Goal: Task Accomplishment & Management: Manage account settings

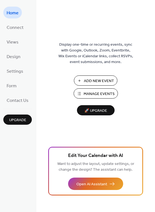
click at [89, 79] on span "Add New Event" at bounding box center [99, 81] width 30 height 6
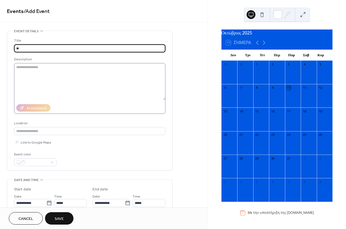
type input "*"
type input "**********"
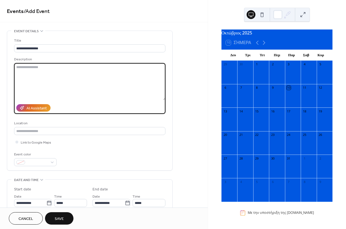
click at [52, 71] on textarea at bounding box center [89, 81] width 151 height 37
click at [28, 78] on textarea "**********" at bounding box center [89, 81] width 151 height 37
drag, startPoint x: 27, startPoint y: 79, endPoint x: 28, endPoint y: 86, distance: 6.2
click at [27, 80] on textarea "**********" at bounding box center [89, 81] width 151 height 37
type textarea "**********"
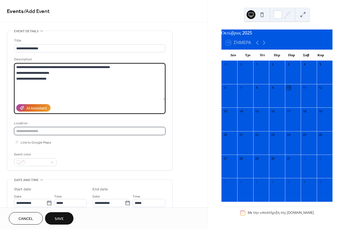
click at [46, 132] on input "text" at bounding box center [89, 131] width 151 height 8
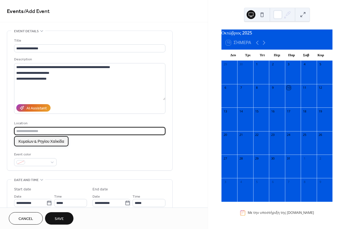
click at [39, 140] on span "Κυμαίων & Ρηγίου Χαλκίδα" at bounding box center [41, 142] width 46 height 6
type input "**********"
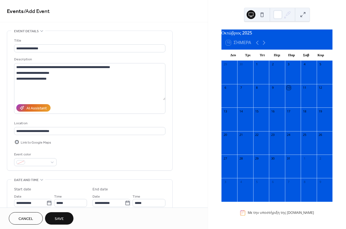
click at [17, 143] on div at bounding box center [16, 142] width 3 height 3
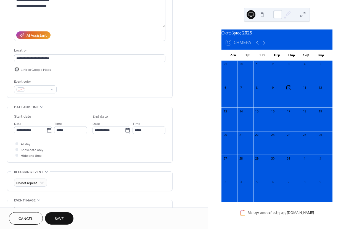
scroll to position [83, 0]
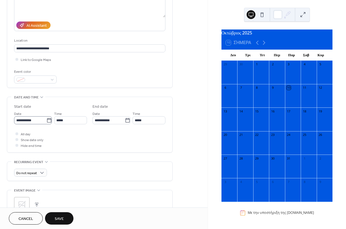
click at [48, 121] on icon at bounding box center [49, 121] width 6 height 6
click at [46, 121] on input "**********" at bounding box center [30, 120] width 32 height 8
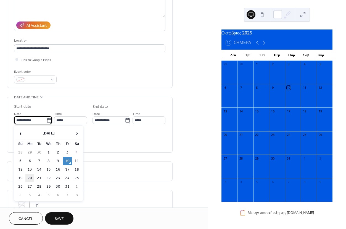
click at [30, 180] on td "20" at bounding box center [29, 178] width 9 height 8
type input "**********"
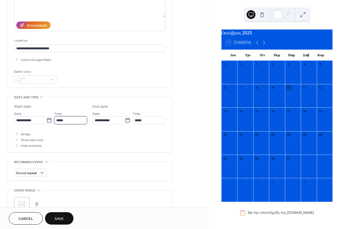
click at [62, 123] on input "*****" at bounding box center [70, 120] width 33 height 8
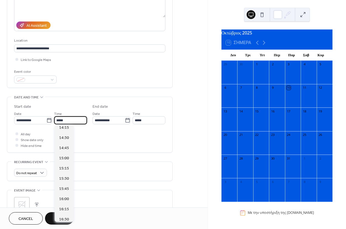
scroll to position [628, 0]
click at [64, 198] on span "17:00" at bounding box center [64, 198] width 10 height 6
type input "*****"
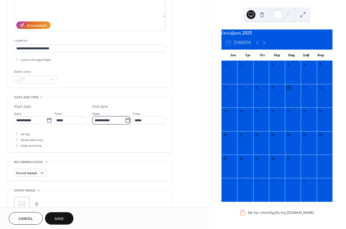
click at [110, 119] on input "**********" at bounding box center [108, 120] width 32 height 8
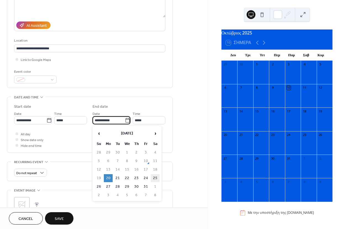
click at [154, 179] on td "25" at bounding box center [155, 178] width 9 height 8
type input "**********"
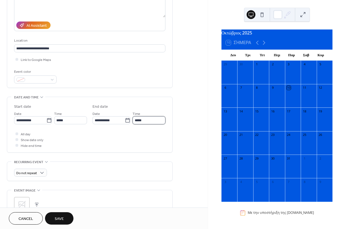
click at [147, 121] on input "*****" at bounding box center [148, 120] width 33 height 8
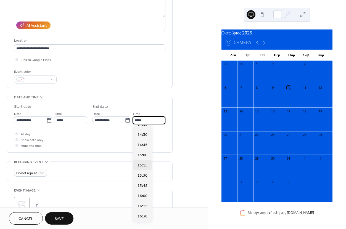
scroll to position [569, 0]
click at [146, 163] on span "14:45" at bounding box center [142, 164] width 10 height 6
type input "*****"
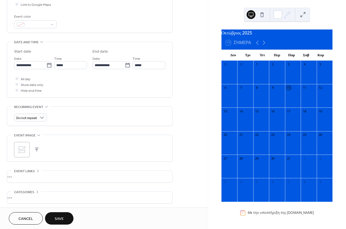
scroll to position [161, 0]
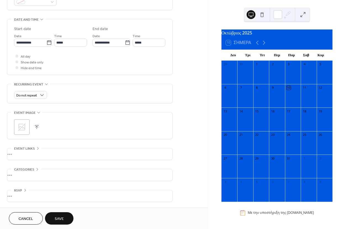
click at [20, 154] on div "•••" at bounding box center [89, 154] width 165 height 12
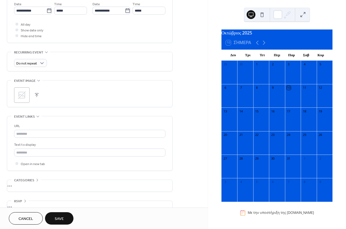
scroll to position [193, 0]
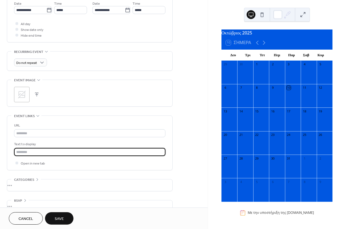
click at [31, 154] on input "text" at bounding box center [89, 152] width 151 height 8
click at [58, 216] on span "Save" at bounding box center [59, 219] width 9 height 6
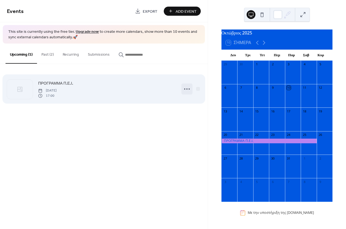
click at [186, 89] on icon at bounding box center [186, 89] width 9 height 9
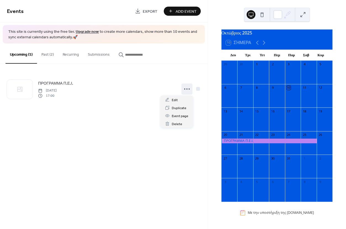
click at [49, 119] on div "Events Export Add Event This site is currently using the free tier. Upgrade now…" at bounding box center [103, 114] width 207 height 229
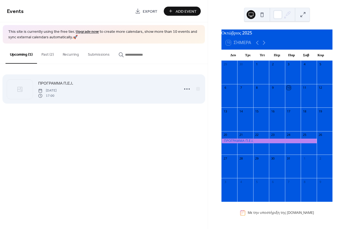
click at [54, 91] on span "Monday, October 20, 2025" at bounding box center [47, 90] width 18 height 5
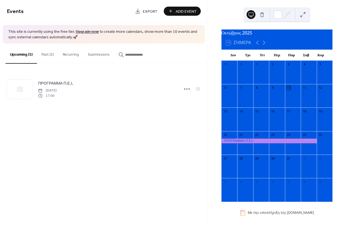
click at [52, 54] on button "Past (2)" at bounding box center [47, 54] width 21 height 20
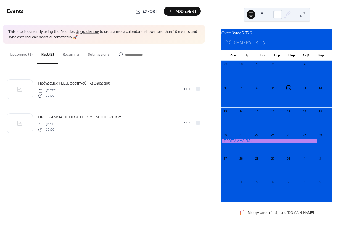
click at [26, 53] on button "Upcoming (1)" at bounding box center [21, 54] width 31 height 20
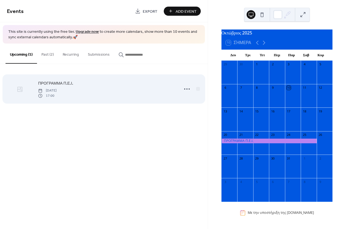
click at [15, 92] on div at bounding box center [20, 89] width 26 height 19
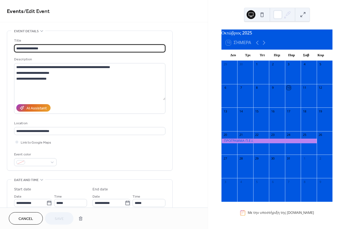
click at [27, 220] on span "Cancel" at bounding box center [25, 219] width 15 height 6
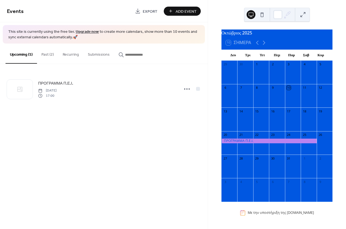
click at [143, 12] on span "Export" at bounding box center [150, 12] width 15 height 6
click at [99, 144] on div "Events Export Add Event This site is currently using the free tier. Upgrade now…" at bounding box center [103, 114] width 207 height 229
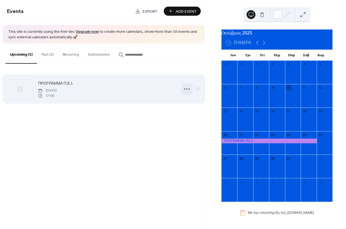
click at [184, 87] on icon at bounding box center [186, 89] width 9 height 9
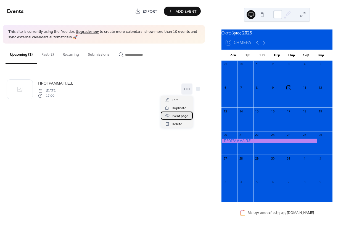
click at [179, 116] on span "Event page" at bounding box center [180, 116] width 17 height 6
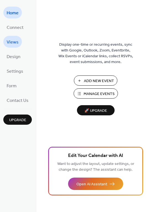
click at [15, 44] on span "Views" at bounding box center [13, 42] width 12 height 9
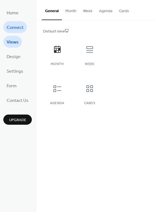
click at [15, 30] on span "Connect" at bounding box center [15, 27] width 17 height 9
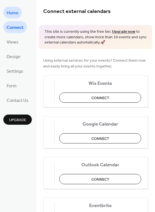
click at [12, 12] on span "Home" at bounding box center [13, 13] width 12 height 9
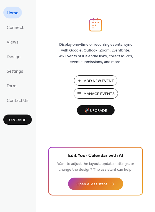
click at [91, 95] on span "Manage Events" at bounding box center [98, 94] width 31 height 6
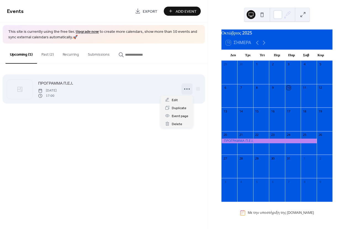
click at [187, 88] on icon at bounding box center [186, 89] width 9 height 9
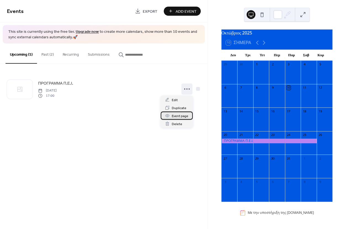
click at [182, 116] on span "Event page" at bounding box center [180, 116] width 17 height 6
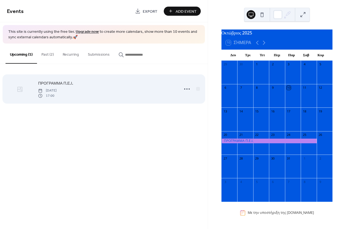
click at [20, 89] on icon at bounding box center [20, 89] width 7 height 7
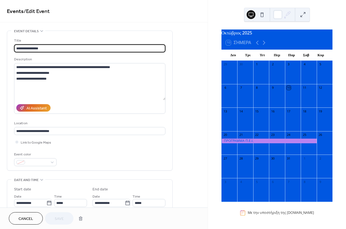
click at [31, 220] on span "Cancel" at bounding box center [25, 219] width 15 height 6
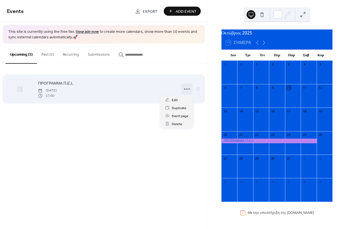
click at [187, 91] on icon at bounding box center [186, 89] width 9 height 9
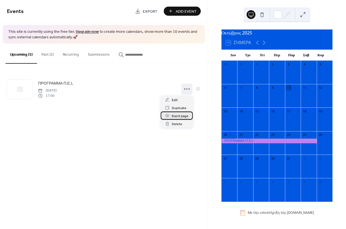
click at [183, 118] on span "Event page" at bounding box center [180, 116] width 17 height 6
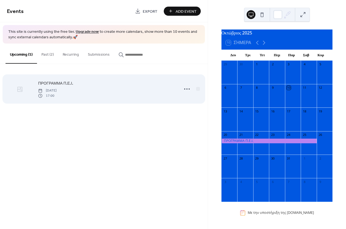
click at [26, 86] on div at bounding box center [20, 89] width 26 height 19
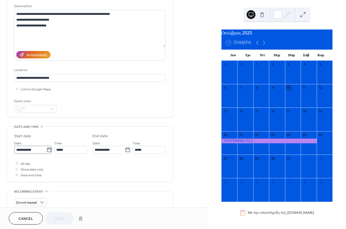
scroll to position [55, 0]
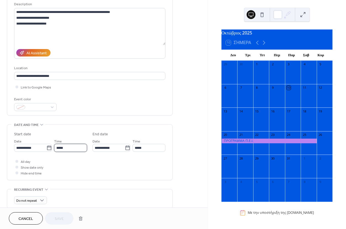
click at [76, 150] on input "*****" at bounding box center [70, 148] width 33 height 8
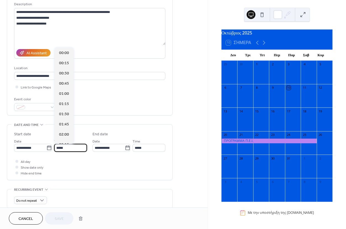
scroll to position [694, 0]
type input "*"
click at [65, 116] on span "17:00" at bounding box center [64, 113] width 10 height 6
type input "*****"
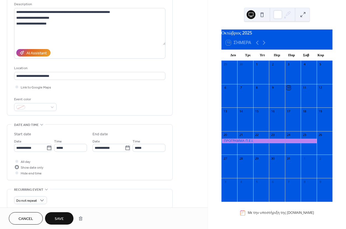
click at [22, 168] on span "Show date only" at bounding box center [32, 168] width 23 height 6
click at [62, 219] on span "Save" at bounding box center [59, 219] width 9 height 6
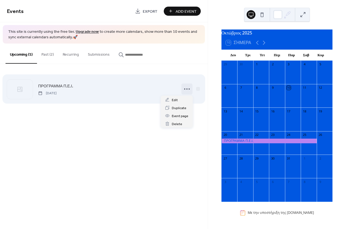
click at [187, 88] on icon at bounding box center [186, 89] width 9 height 9
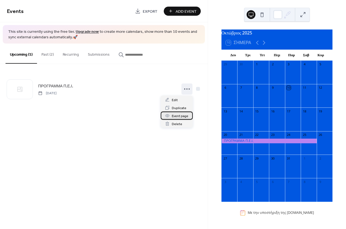
click at [181, 115] on span "Event page" at bounding box center [180, 116] width 17 height 6
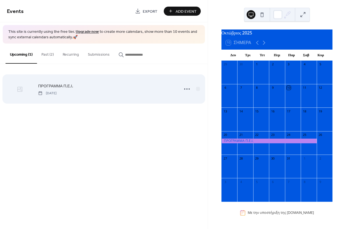
click at [21, 90] on icon at bounding box center [20, 89] width 7 height 7
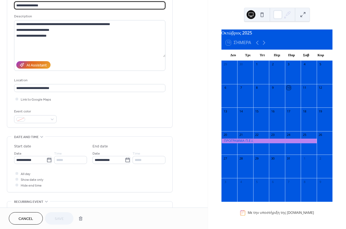
scroll to position [55, 0]
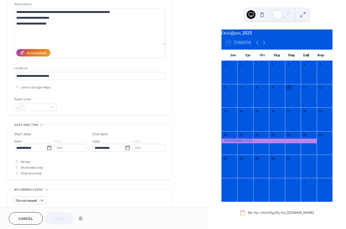
click at [17, 174] on div at bounding box center [16, 173] width 3 height 3
click at [25, 173] on span "Hide end time" at bounding box center [31, 174] width 21 height 6
click at [17, 166] on div at bounding box center [16, 167] width 3 height 3
click at [17, 173] on div at bounding box center [16, 173] width 3 height 3
click at [17, 167] on div at bounding box center [16, 167] width 3 height 3
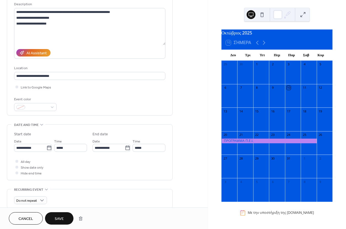
click at [18, 160] on div at bounding box center [17, 162] width 6 height 6
click at [16, 174] on div at bounding box center [16, 173] width 3 height 3
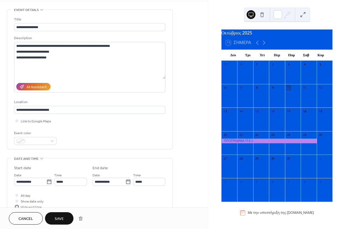
scroll to position [0, 0]
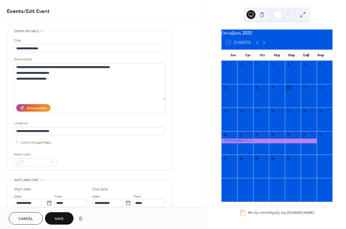
click at [53, 218] on button "Save" at bounding box center [59, 218] width 28 height 12
